Goal: Task Accomplishment & Management: Manage account settings

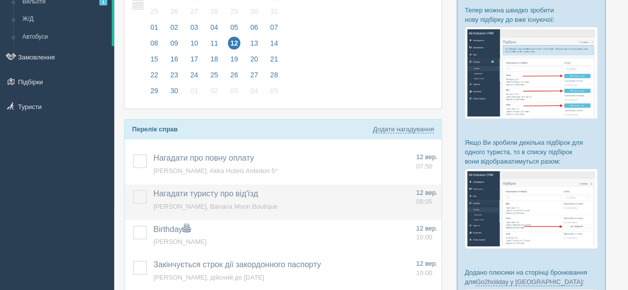
scroll to position [149, 0]
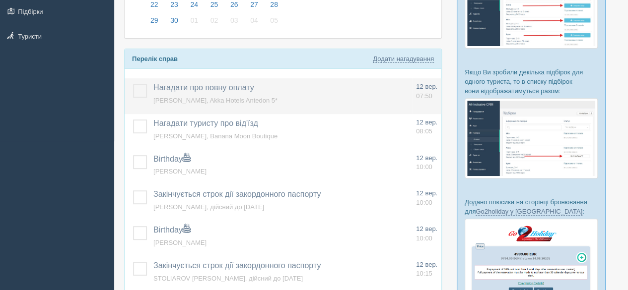
click at [133, 84] on label at bounding box center [133, 84] width 0 height 0
click at [0, 0] on input "checkbox" at bounding box center [0, 0] width 0 height 0
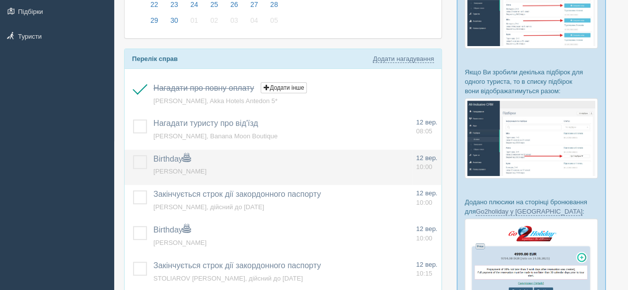
click at [133, 155] on label at bounding box center [133, 155] width 0 height 0
click at [0, 0] on input "checkbox" at bounding box center [0, 0] width 0 height 0
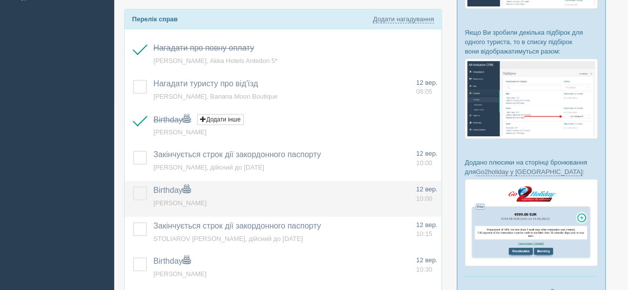
scroll to position [198, 0]
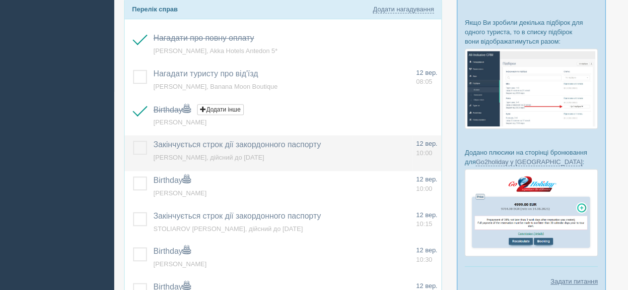
click at [133, 141] on label at bounding box center [133, 141] width 0 height 0
click at [0, 0] on input "checkbox" at bounding box center [0, 0] width 0 height 0
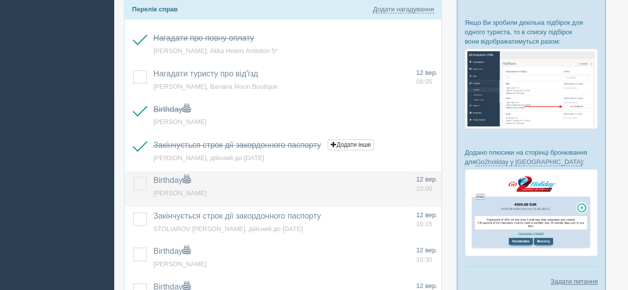
click at [133, 177] on label at bounding box center [133, 177] width 0 height 0
click at [0, 0] on input "checkbox" at bounding box center [0, 0] width 0 height 0
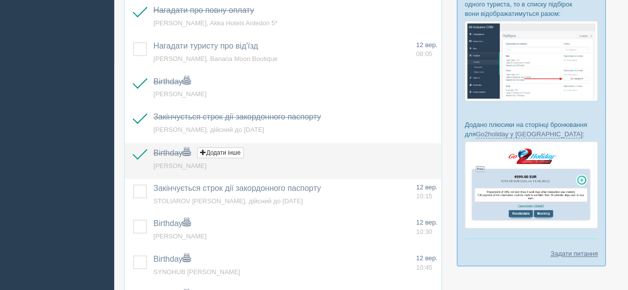
scroll to position [248, 0]
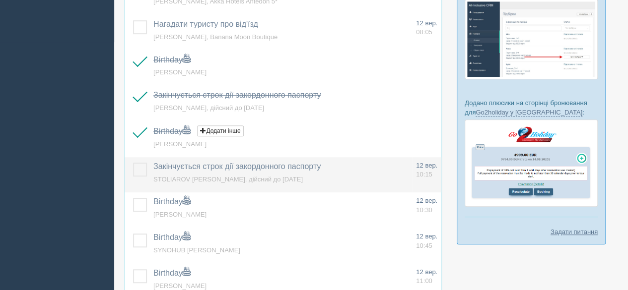
click at [133, 163] on label at bounding box center [133, 163] width 0 height 0
click at [0, 0] on input "checkbox" at bounding box center [0, 0] width 0 height 0
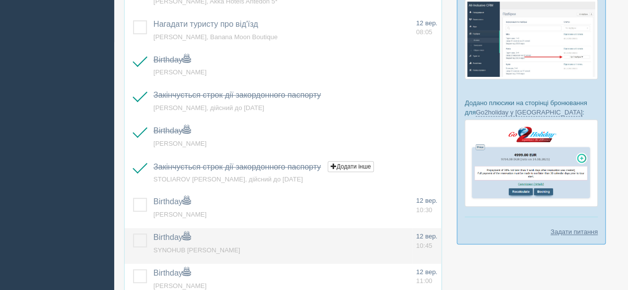
drag, startPoint x: 142, startPoint y: 202, endPoint x: 142, endPoint y: 234, distance: 31.8
click at [133, 198] on label at bounding box center [133, 198] width 0 height 0
click at [0, 0] on input "checkbox" at bounding box center [0, 0] width 0 height 0
click at [133, 234] on label at bounding box center [133, 234] width 0 height 0
click at [0, 0] on input "checkbox" at bounding box center [0, 0] width 0 height 0
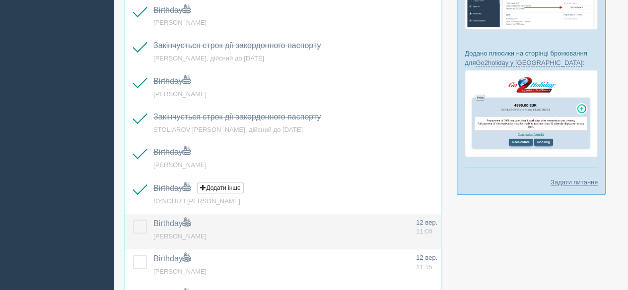
click at [133, 220] on label at bounding box center [133, 220] width 0 height 0
click at [0, 0] on input "checkbox" at bounding box center [0, 0] width 0 height 0
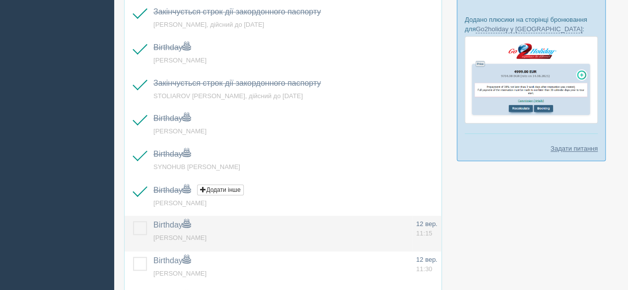
scroll to position [347, 0]
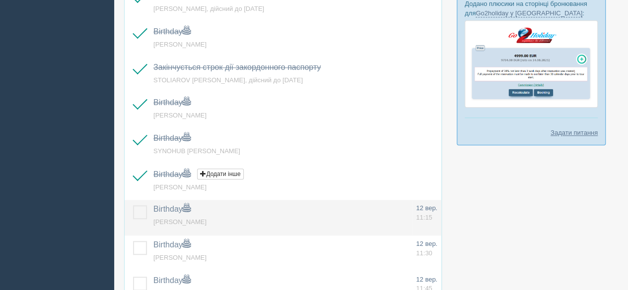
click at [133, 205] on label at bounding box center [133, 205] width 0 height 0
click at [0, 0] on input "checkbox" at bounding box center [0, 0] width 0 height 0
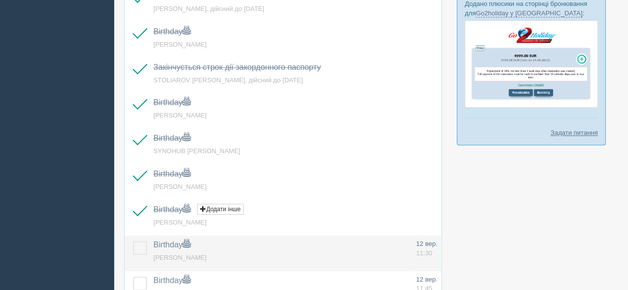
click at [133, 241] on label at bounding box center [133, 241] width 0 height 0
click at [0, 0] on input "checkbox" at bounding box center [0, 0] width 0 height 0
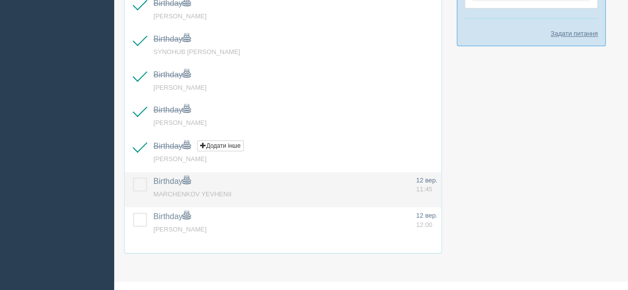
click at [133, 178] on label at bounding box center [133, 178] width 0 height 0
click at [0, 0] on input "checkbox" at bounding box center [0, 0] width 0 height 0
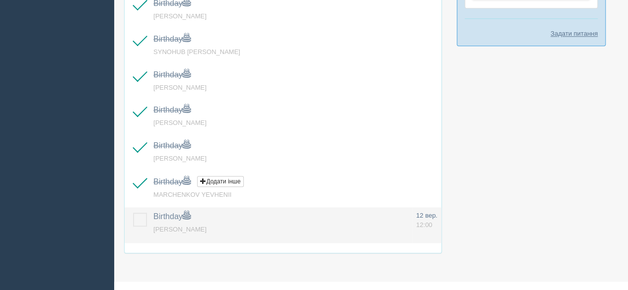
click at [133, 213] on label at bounding box center [133, 213] width 0 height 0
click at [0, 0] on input "checkbox" at bounding box center [0, 0] width 0 height 0
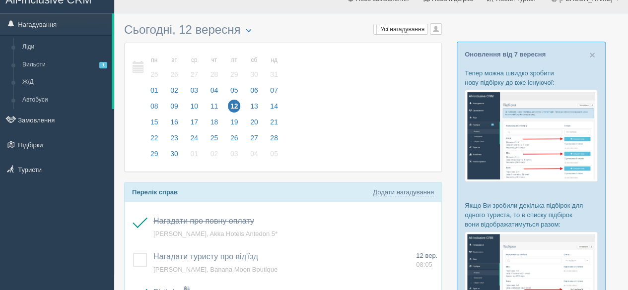
scroll to position [0, 0]
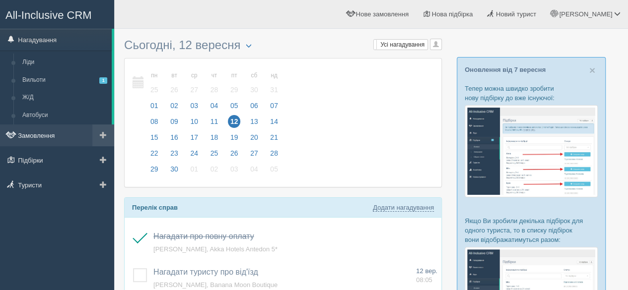
click at [47, 135] on link "Замовлення" at bounding box center [57, 136] width 114 height 22
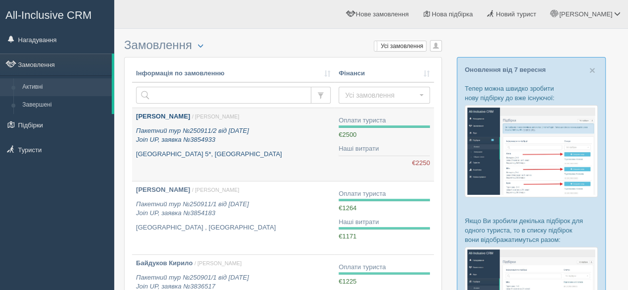
click at [220, 137] on p "Пакетний тур №250911/2 від 11.09.2025 Join UP, заявка №3854933" at bounding box center [233, 136] width 195 height 18
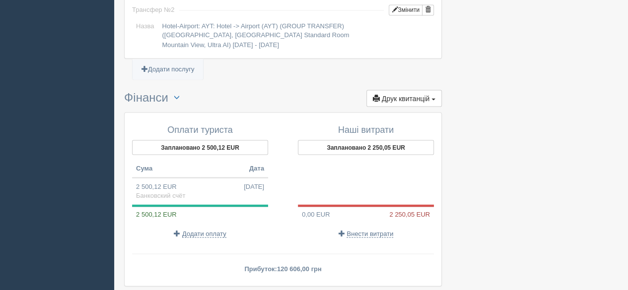
scroll to position [969, 0]
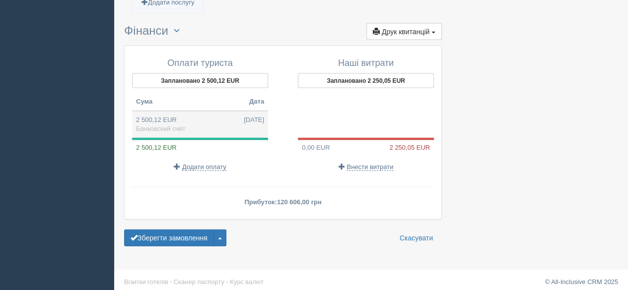
click at [190, 125] on td "2 500,12 EUR 11.09.2025 Банковский счёт" at bounding box center [200, 124] width 136 height 27
type input "120606.00"
type input "48.24"
select select "575"
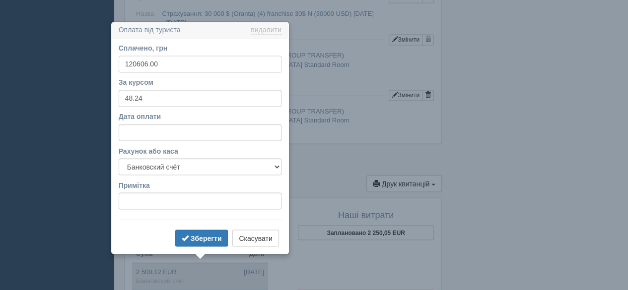
scroll to position [838, 0]
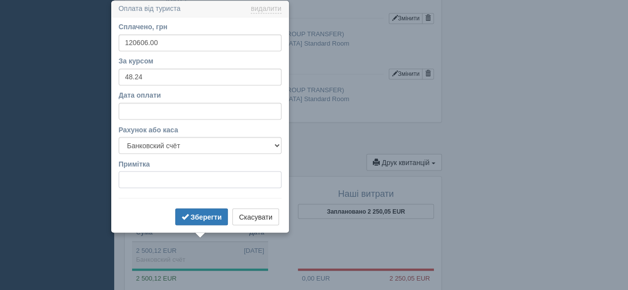
click at [152, 175] on input "Примітка" at bounding box center [200, 179] width 163 height 17
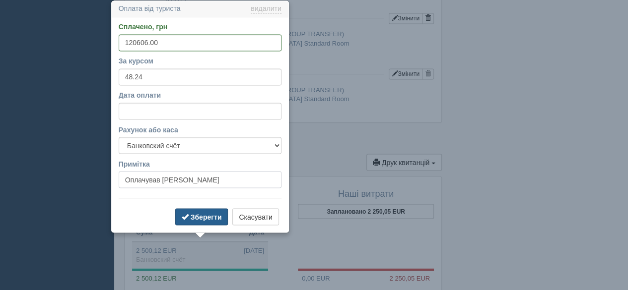
type input "Оплачував [PERSON_NAME]"
click at [212, 216] on b "Зберегти" at bounding box center [206, 217] width 31 height 8
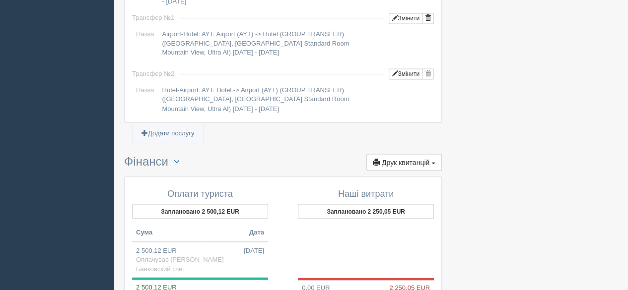
scroll to position [937, 0]
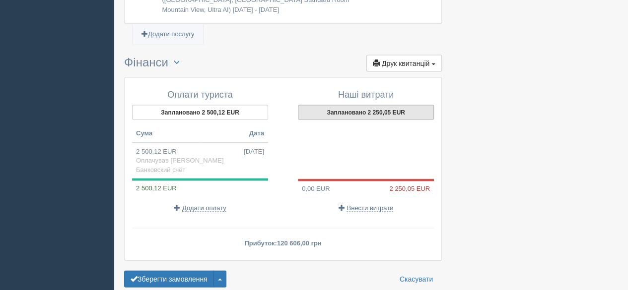
click at [385, 108] on button "Заплановано 2 250,05 EUR" at bounding box center [366, 112] width 136 height 15
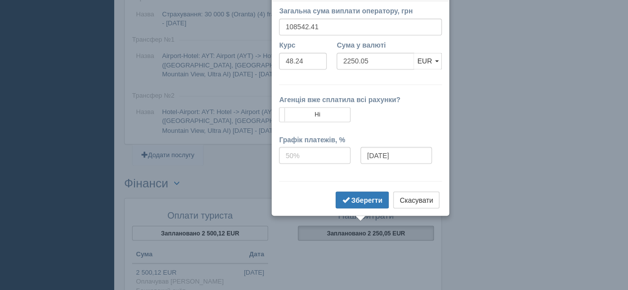
scroll to position [800, 0]
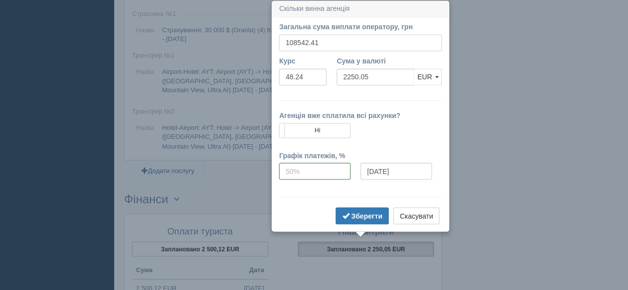
drag, startPoint x: 333, startPoint y: 41, endPoint x: 262, endPoint y: 38, distance: 71.0
paste input "4.16"
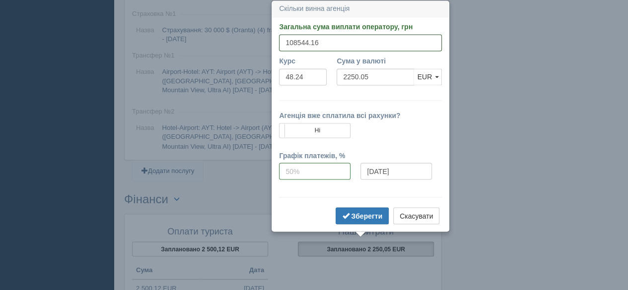
type input "108544.16"
type input "2250.09"
click at [369, 108] on div "Агенція вже сплатила всі рахунки? Так, оплачено 100% Ні Графік платежів, % 12.0…" at bounding box center [360, 143] width 163 height 87
click at [346, 94] on form "Загальна сума виплати оператору, грн 108544.16 Вказати суму у валюті Курс 48.24…" at bounding box center [360, 124] width 163 height 205
click at [369, 212] on b "Зберегти" at bounding box center [366, 216] width 31 height 8
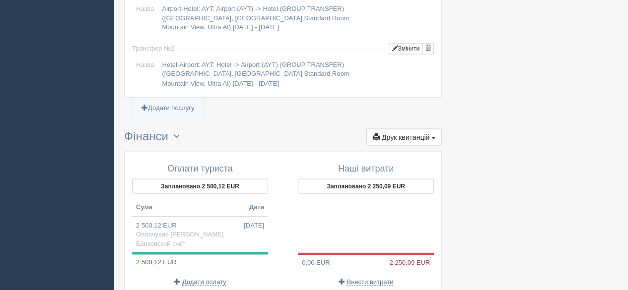
scroll to position [900, 0]
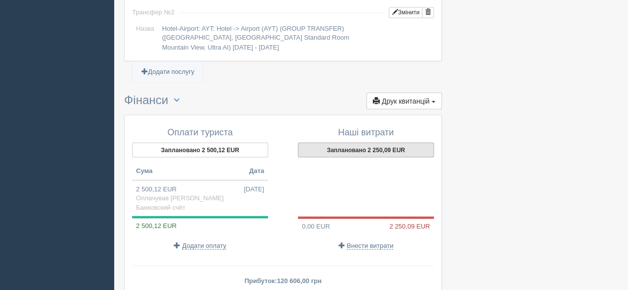
click at [375, 146] on button "Заплановано 2 250,09 EUR" at bounding box center [366, 149] width 136 height 15
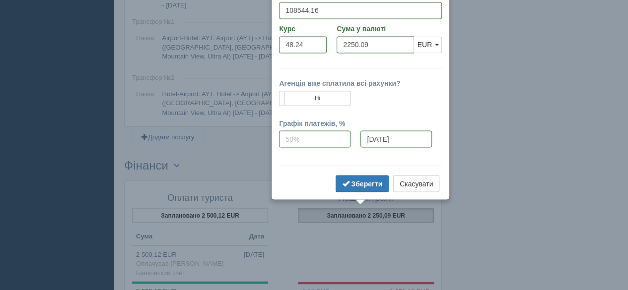
scroll to position [802, 0]
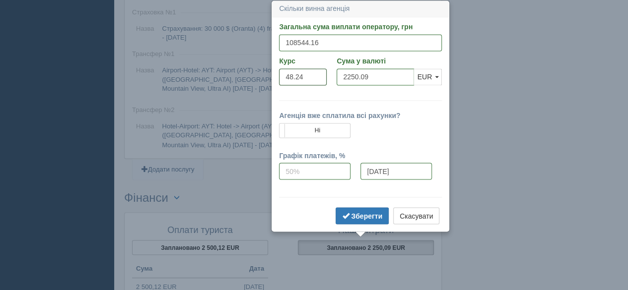
click at [279, 77] on input "48.24" at bounding box center [303, 76] width 48 height 17
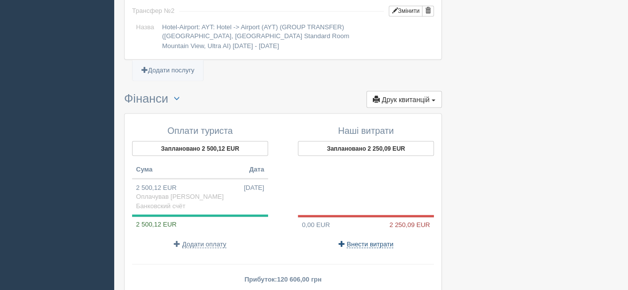
click at [375, 241] on span "Внести витрати" at bounding box center [369, 244] width 47 height 8
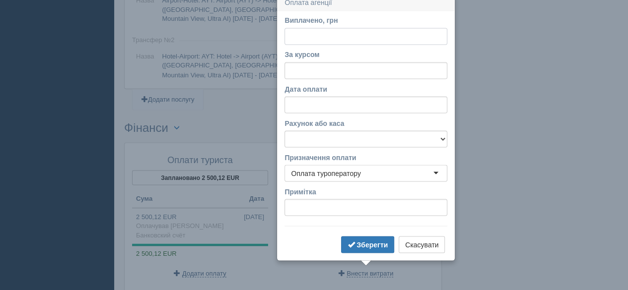
scroll to position [866, 0]
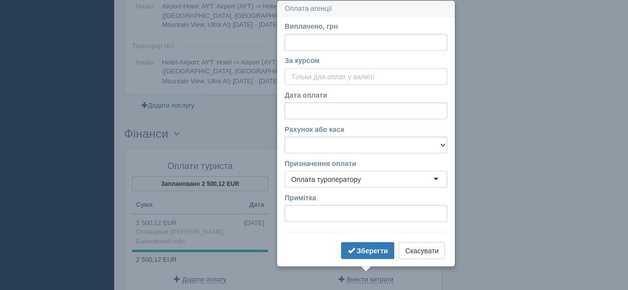
click at [346, 76] on input "За курсом" at bounding box center [365, 76] width 163 height 17
paste input "48.24"
type input "48.24"
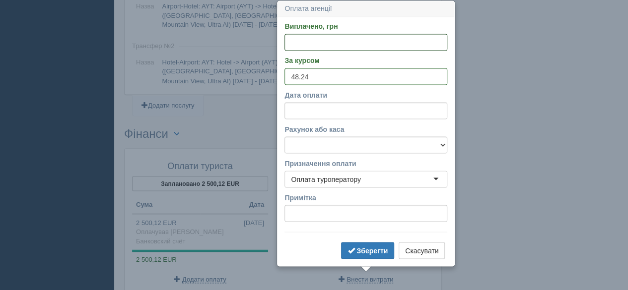
click at [328, 41] on input "Виплачено, грн" at bounding box center [365, 42] width 163 height 17
paste input "108544.16"
click at [292, 42] on input "108544.16" at bounding box center [365, 42] width 163 height 17
click at [342, 41] on input "108544.16" at bounding box center [365, 42] width 163 height 17
type input "108544.16"
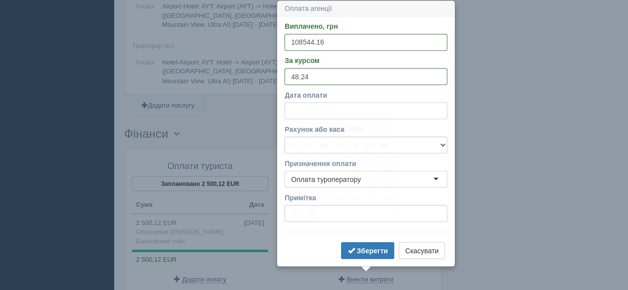
click at [313, 110] on input "Дата оплати" at bounding box center [365, 110] width 163 height 17
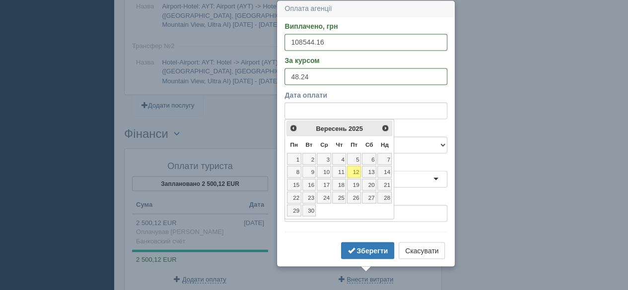
click at [359, 168] on link "12" at bounding box center [354, 172] width 14 height 12
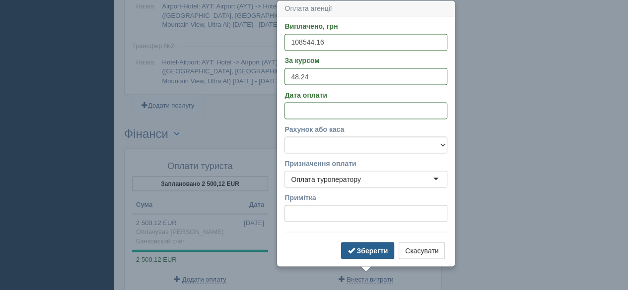
click at [360, 247] on b "Зберегти" at bounding box center [371, 251] width 31 height 8
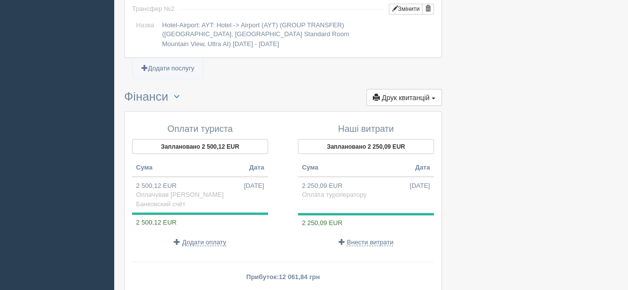
scroll to position [965, 0]
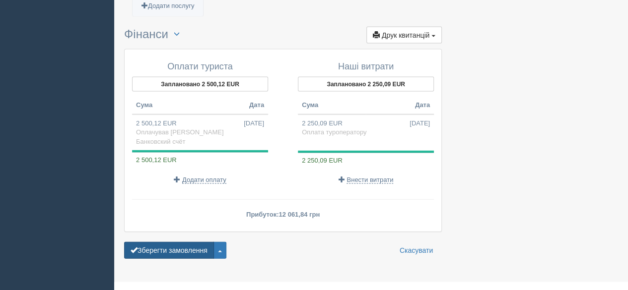
click at [176, 242] on button "Зберегти замовлення" at bounding box center [169, 250] width 90 height 17
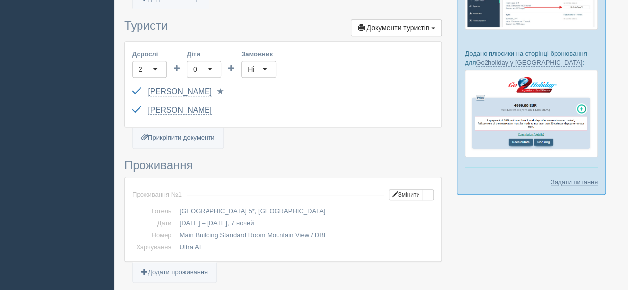
scroll to position [149, 0]
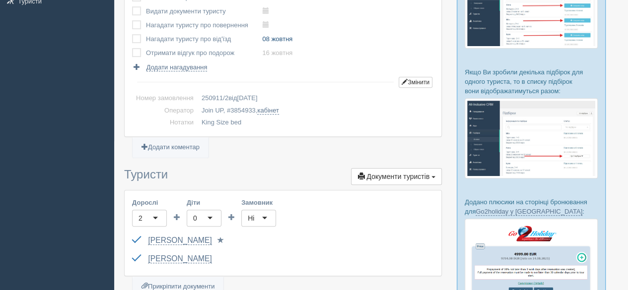
click at [272, 36] on link "08 жовтня" at bounding box center [277, 38] width 30 height 7
type input "2025-10-08 10:45"
select select "10"
select select "45"
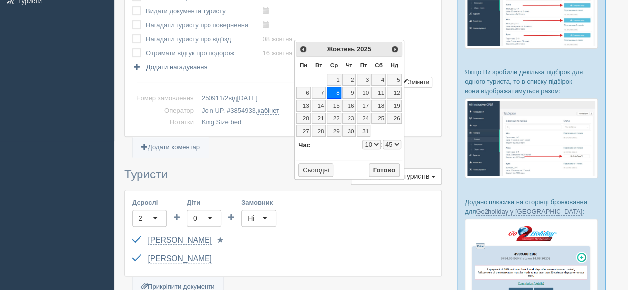
click at [372, 141] on select "0 1 2 3 4 5 6 7 8 9 10 11 12 13 14 15 16 17 18 19 20 21 22 23" at bounding box center [371, 144] width 18 height 9
type input "2025-10-08 7:45"
select select "7"
select select "45"
click at [382, 168] on button "Готово" at bounding box center [384, 170] width 31 height 14
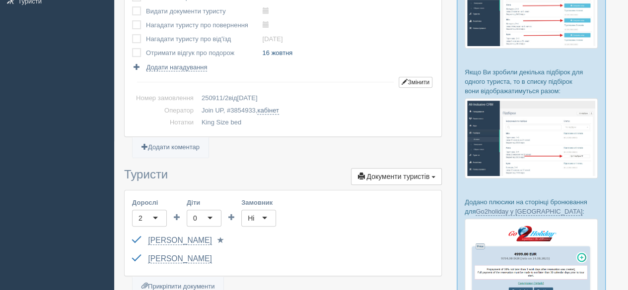
click at [273, 49] on link "16 жовтня" at bounding box center [277, 52] width 30 height 7
type input "2025-10-16 10:45"
select select "10"
select select "45"
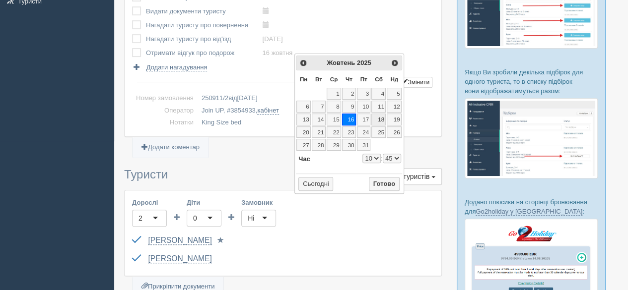
click at [381, 116] on link "18" at bounding box center [378, 120] width 14 height 12
type input "2025-10-18 10:45"
select select "10"
select select "45"
click at [388, 182] on button "Готово" at bounding box center [384, 184] width 31 height 14
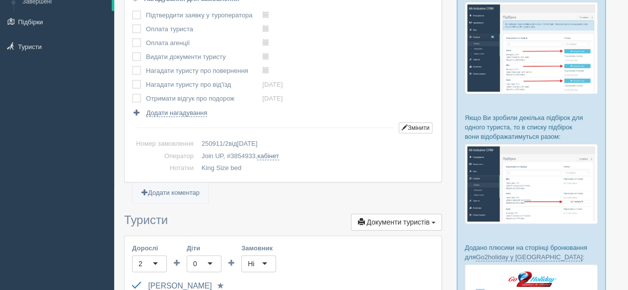
scroll to position [99, 0]
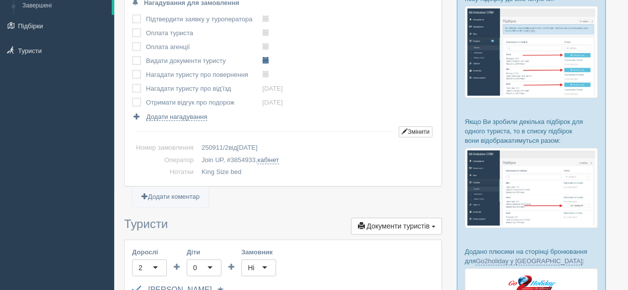
click at [263, 60] on span at bounding box center [265, 60] width 6 height 6
type input "2025-09-12 14:50"
select select "14"
select select "50"
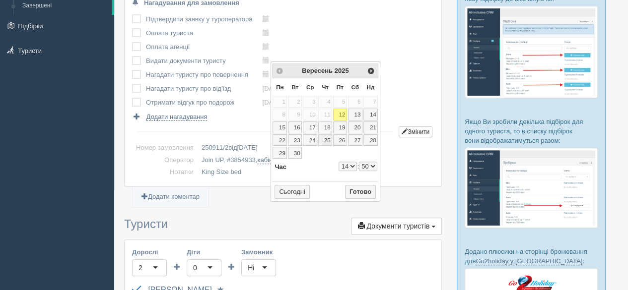
click at [328, 139] on link "25" at bounding box center [325, 140] width 14 height 12
type input "2025-09-25 14:50"
select select "14"
select select "50"
click at [350, 165] on select "0 1 2 3 4 5 6 7 8 9 10 11 12 13 14 15 16 17 18 19 20 21 22 23" at bounding box center [347, 166] width 18 height 9
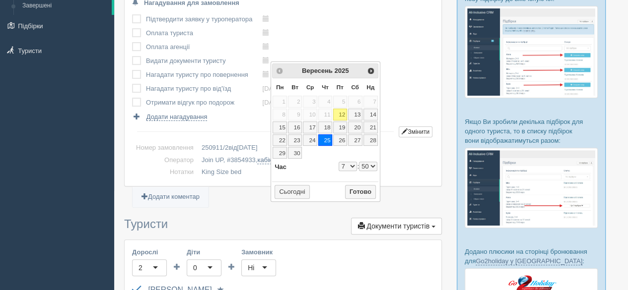
type input "2025-09-25 7:50"
select select "7"
select select "50"
click at [359, 192] on button "Готово" at bounding box center [360, 192] width 31 height 14
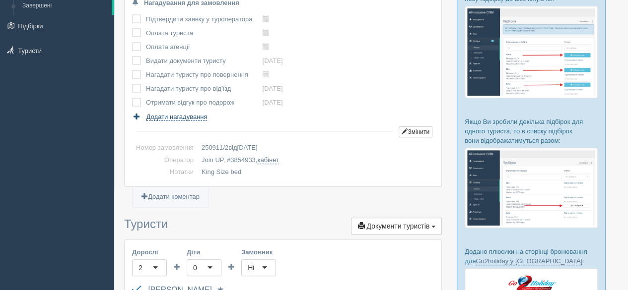
click at [171, 114] on span "Додати нагадування" at bounding box center [176, 117] width 61 height 8
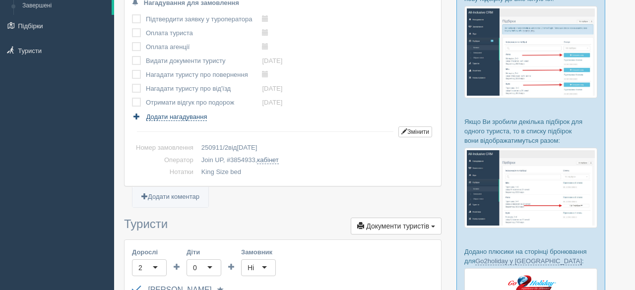
select select "13"
select select "55"
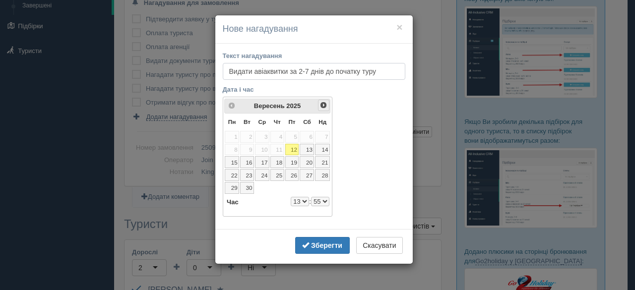
type input "Видати авіаквитки за 2-7 днів до початку туру"
click at [323, 106] on span "Наст>" at bounding box center [324, 105] width 8 height 8
select select "13"
select select "55"
click at [295, 137] on link "3" at bounding box center [292, 137] width 14 height 12
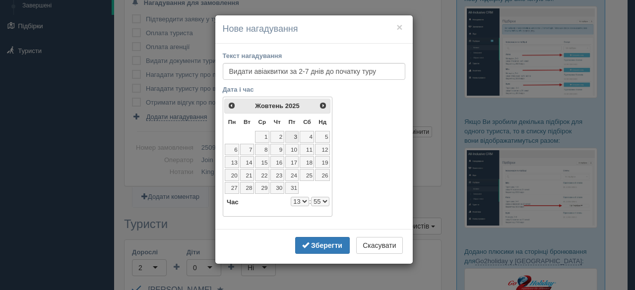
select select "13"
select select "55"
click at [303, 199] on select "0 1 2 3 4 5 6 7 8 9 10 11 12 13 14 15 16 17 18 19 20 21 22 23" at bounding box center [300, 201] width 18 height 9
select select "8"
select select "55"
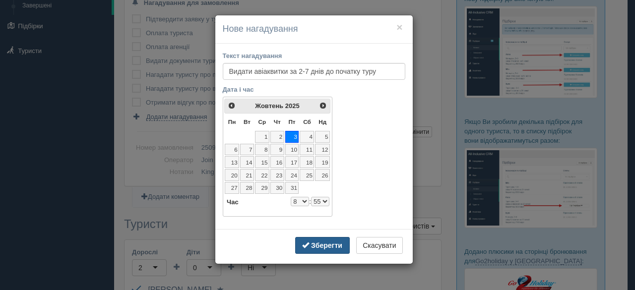
click at [332, 244] on b "Зберегти" at bounding box center [326, 246] width 31 height 8
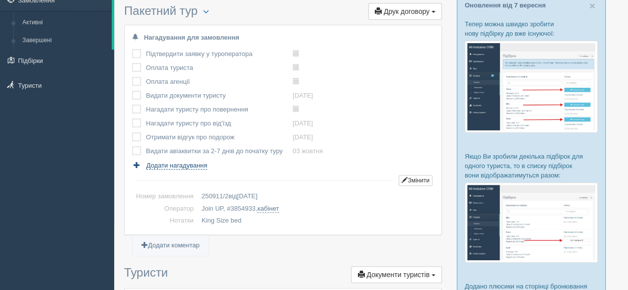
scroll to position [50, 0]
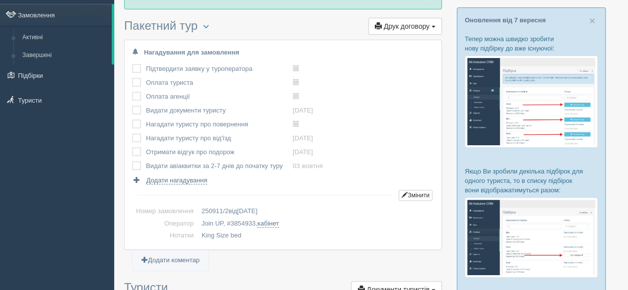
drag, startPoint x: 285, startPoint y: 165, endPoint x: 143, endPoint y: 160, distance: 142.5
click at [143, 160] on tr "Видати авіаквитки за 2-7 днів до початку туру 03 жовтня виконано!" at bounding box center [232, 166] width 201 height 14
copy tr "Видати авіаквитки за 2-7 днів до початку туру"
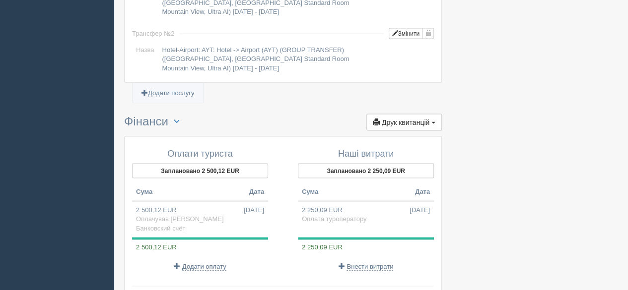
scroll to position [1022, 0]
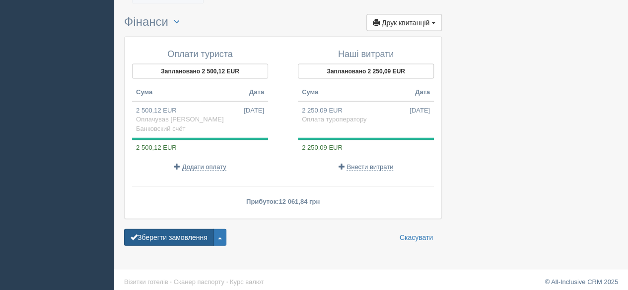
click at [162, 229] on button "Зберегти замовлення" at bounding box center [169, 237] width 90 height 17
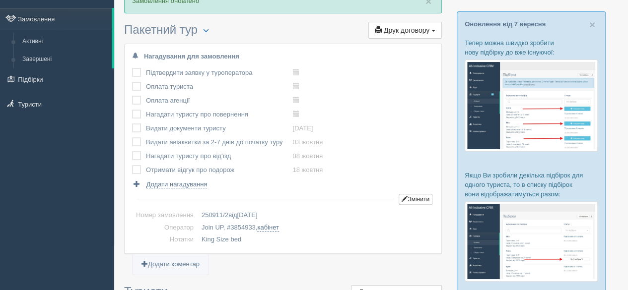
scroll to position [149, 0]
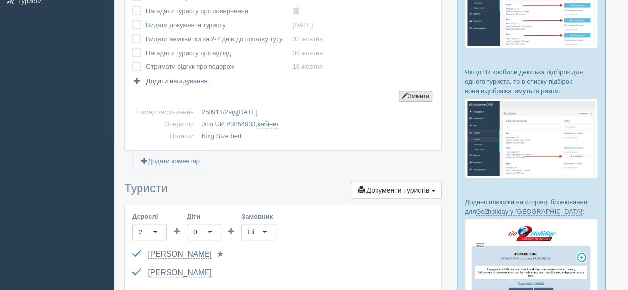
click at [414, 92] on button "Змінити" at bounding box center [415, 96] width 34 height 11
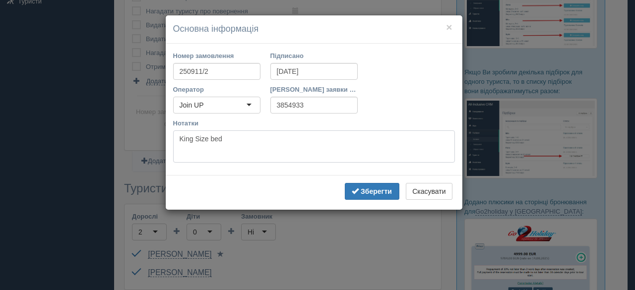
click at [240, 140] on textarea "King Size bed" at bounding box center [314, 147] width 282 height 32
paste textarea "Реєстрація в аеропорту безкоштовна. Он-лайн реєстрація на даному рейсі відсутня…"
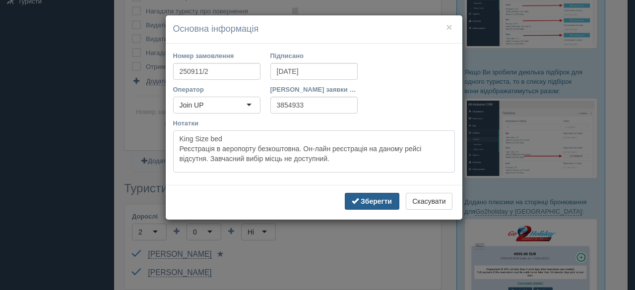
type textarea "King Size bed Реєстрація в аеропорту безкоштовна. Он-лайн реєстрація на даному …"
click at [373, 199] on b "Зберегти" at bounding box center [376, 201] width 31 height 8
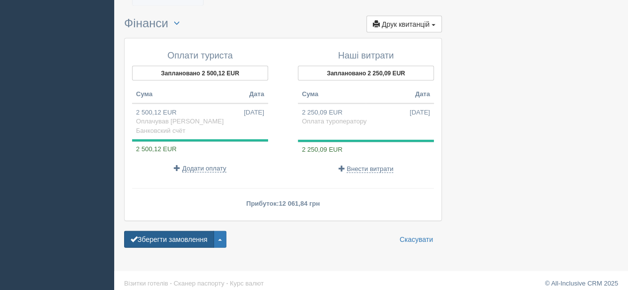
scroll to position [1050, 0]
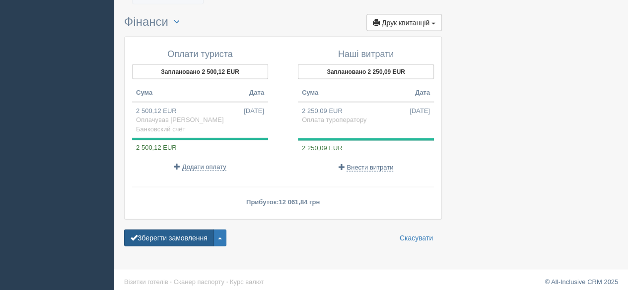
click at [163, 231] on button "Зберегти замовлення" at bounding box center [169, 238] width 90 height 17
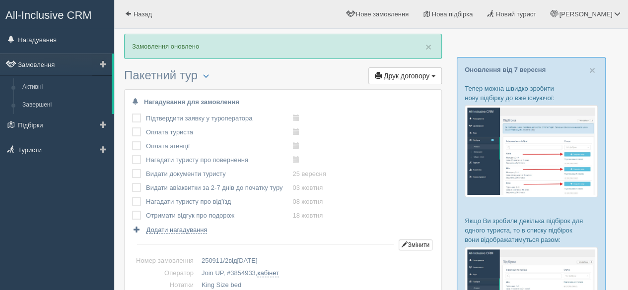
click at [51, 68] on link "Замовлення" at bounding box center [56, 65] width 112 height 22
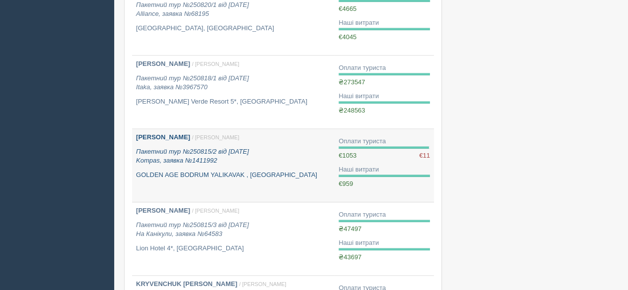
scroll to position [670, 0]
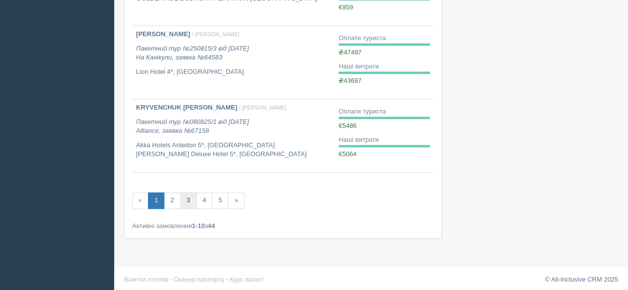
click at [183, 197] on link "3" at bounding box center [188, 201] width 16 height 16
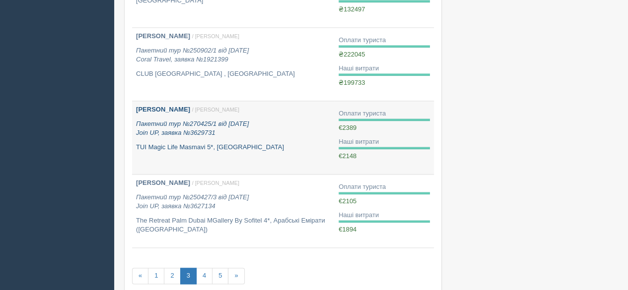
scroll to position [670, 0]
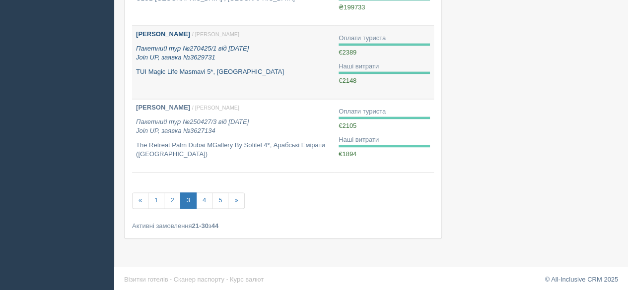
click at [181, 75] on link "[PERSON_NAME] / [PERSON_NAME] Пакетний тур №270425/1 від [DATE] Join UP, заявка…" at bounding box center [233, 62] width 202 height 73
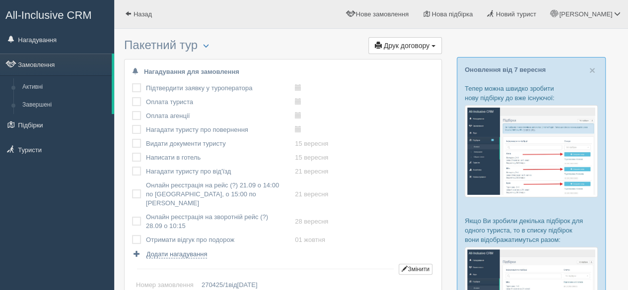
scroll to position [50, 0]
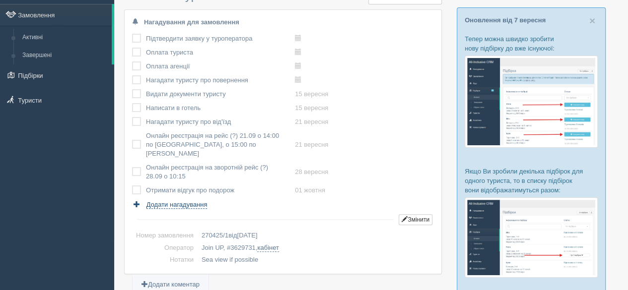
click at [195, 201] on span "Додати нагадування" at bounding box center [176, 205] width 61 height 8
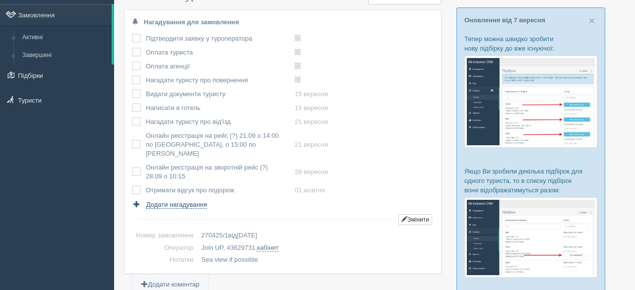
select select "14"
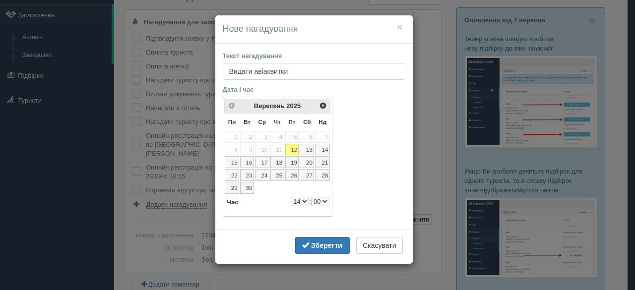
type input "Видати авіаквитки"
click at [264, 160] on link "17" at bounding box center [262, 162] width 14 height 12
select select "14"
click at [298, 199] on select "0 1 2 3 4 5 6 7 8 9 10 11 12 13 14 15 16 17 18 19 20 21 22 23" at bounding box center [300, 201] width 18 height 9
select select "9"
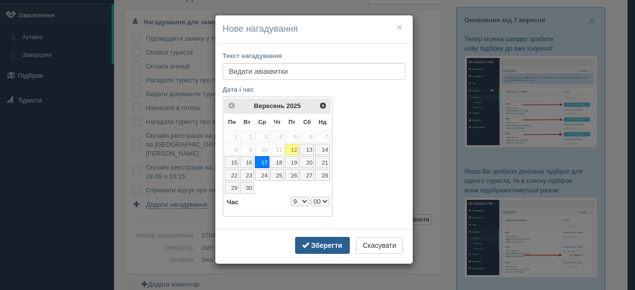
click at [321, 242] on b "Зберегти" at bounding box center [326, 246] width 31 height 8
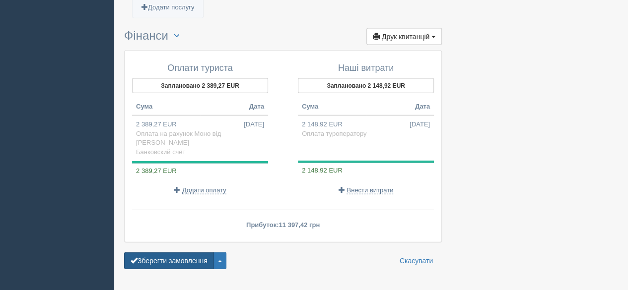
scroll to position [1107, 0]
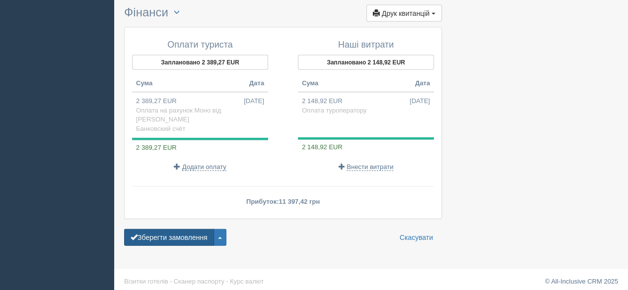
click at [171, 232] on button "Зберегти замовлення" at bounding box center [169, 237] width 90 height 17
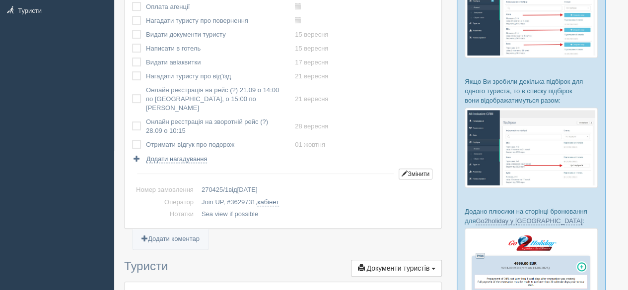
scroll to position [248, 0]
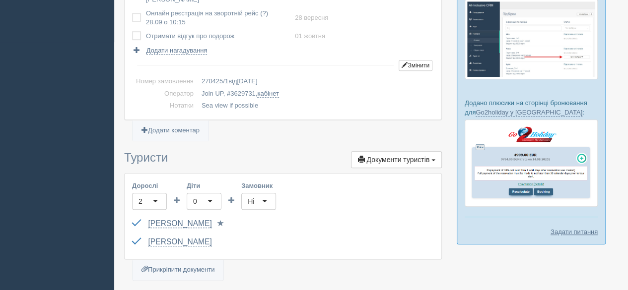
click at [414, 55] on td "Змінити" at bounding box center [415, 65] width 35 height 20
click at [412, 60] on button "Змінити" at bounding box center [415, 65] width 34 height 11
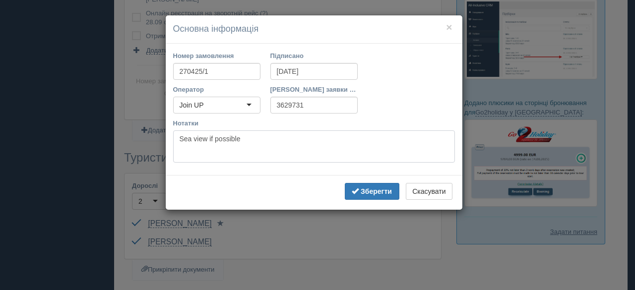
click at [262, 136] on textarea "Sea view if possible" at bounding box center [314, 147] width 282 height 32
paste textarea "Реєстрація в аеропорту безкоштовна. Он-лайн реєстрація на даному рейсі відсутня…"
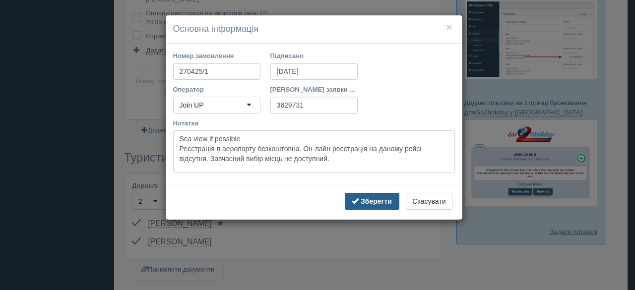
type textarea "Sea view if possible Реєстрація в аеропорту безкоштовна. Он-лайн реєстрація на …"
click at [372, 198] on b "Зберегти" at bounding box center [376, 201] width 31 height 8
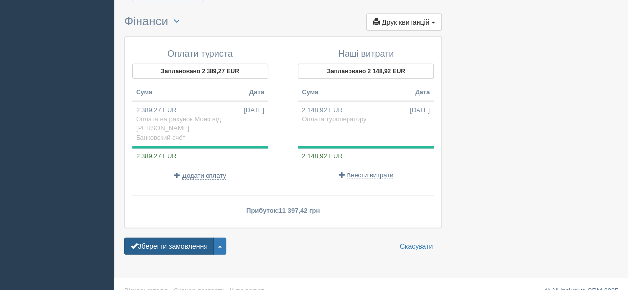
scroll to position [1165, 0]
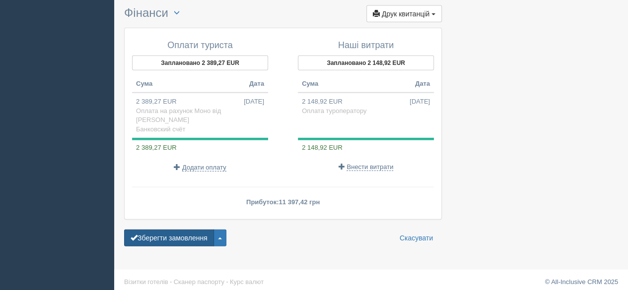
click at [180, 231] on button "Зберегти замовлення" at bounding box center [169, 238] width 90 height 17
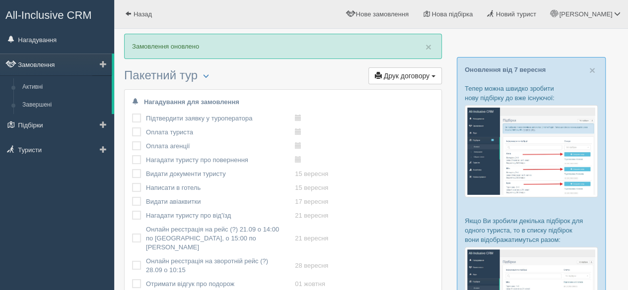
click at [35, 62] on link "Замовлення" at bounding box center [56, 65] width 112 height 22
